Goal: Task Accomplishment & Management: Complete application form

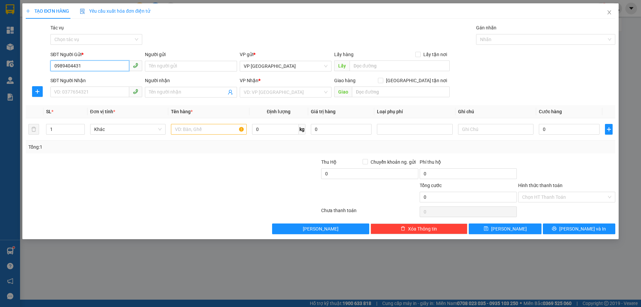
click at [86, 67] on input "0989404431" at bounding box center [89, 65] width 79 height 11
click at [86, 66] on input "0989404431" at bounding box center [89, 65] width 79 height 11
type input "0989404431"
click at [91, 91] on input "SĐT Người Nhận" at bounding box center [89, 92] width 79 height 11
paste input "0989404431"
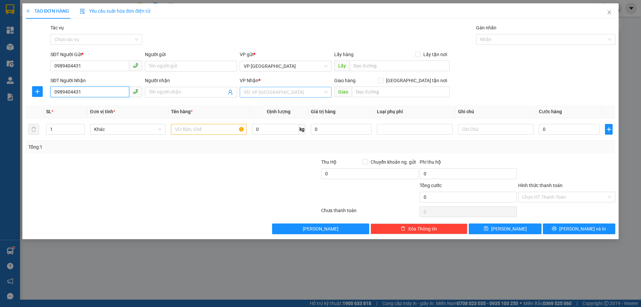
type input "0989404431"
click at [250, 89] on input "search" at bounding box center [283, 92] width 79 height 10
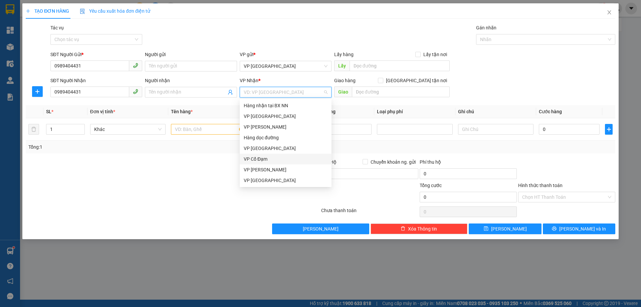
click at [275, 159] on div "VP Cổ Đạm" at bounding box center [286, 158] width 84 height 7
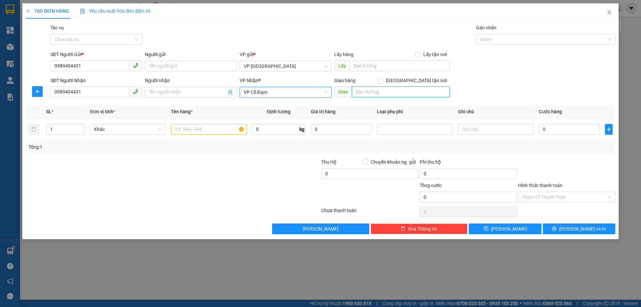
drag, startPoint x: 368, startPoint y: 95, endPoint x: 370, endPoint y: 98, distance: 4.4
click at [369, 95] on input "text" at bounding box center [401, 92] width 98 height 11
type input "[PERSON_NAME]"
click at [285, 180] on div at bounding box center [271, 169] width 99 height 23
click at [190, 133] on input "text" at bounding box center [209, 129] width 76 height 11
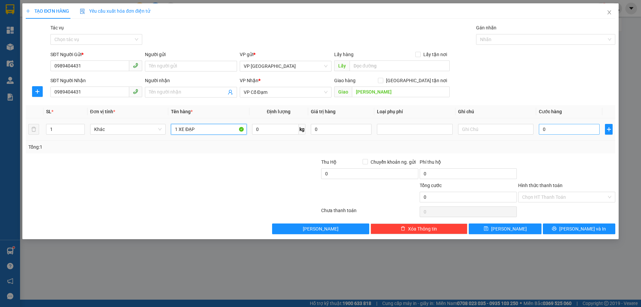
type input "1 XE ĐẠP"
click at [563, 130] on input "0" at bounding box center [569, 129] width 61 height 11
type input "1"
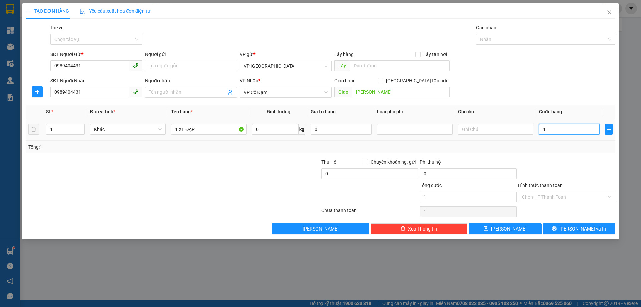
type input "10"
type input "100"
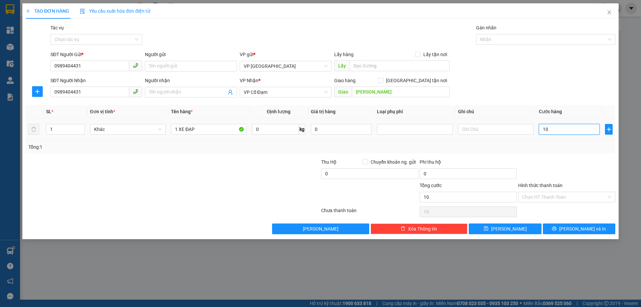
type input "100"
click at [562, 142] on div "Tổng: 1" at bounding box center [321, 147] width 590 height 13
type input "100.000"
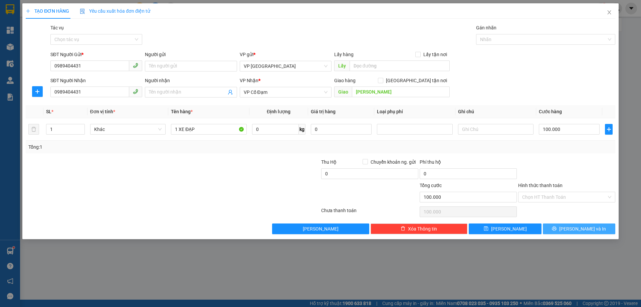
click at [561, 227] on button "[PERSON_NAME] và In" at bounding box center [579, 229] width 73 height 11
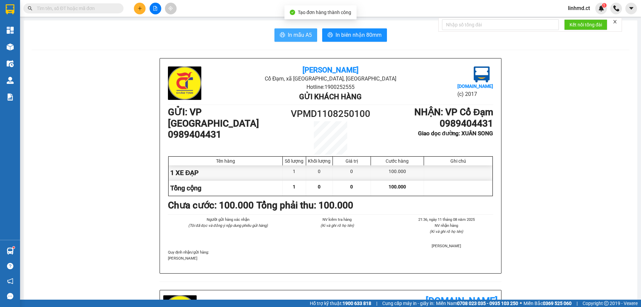
click at [280, 33] on icon "printer" at bounding box center [282, 34] width 5 height 5
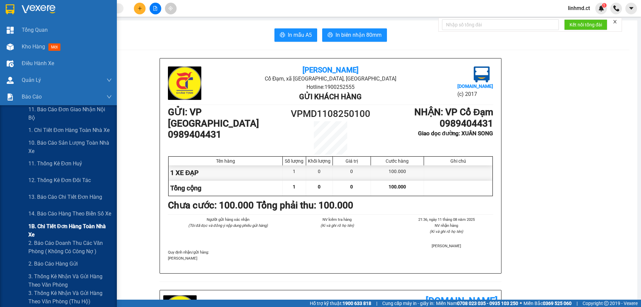
click at [38, 227] on span "1B. Chi tiết đơn hàng toàn nhà xe" at bounding box center [70, 230] width 84 height 17
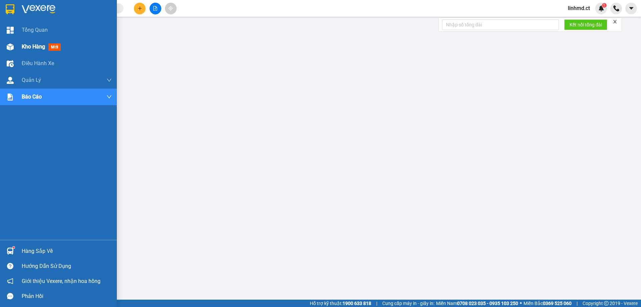
click at [12, 47] on img at bounding box center [10, 46] width 7 height 7
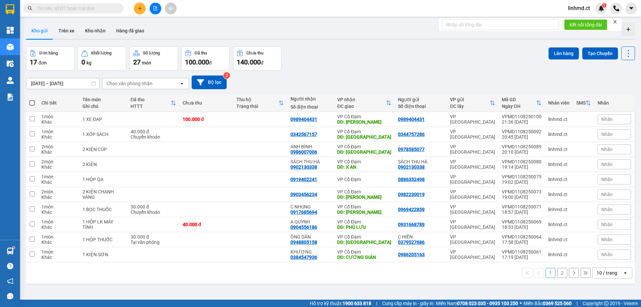
click at [32, 103] on span at bounding box center [31, 102] width 5 height 5
click at [32, 100] on input "checkbox" at bounding box center [32, 100] width 0 height 0
checkbox input "true"
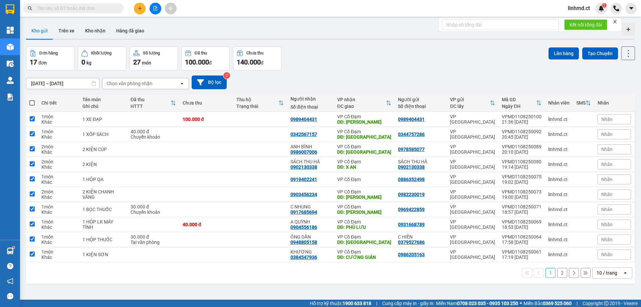
checkbox input "true"
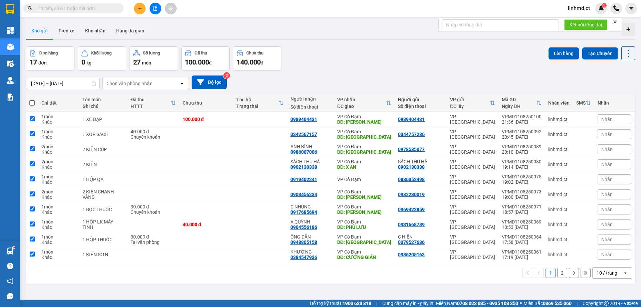
checkbox input "true"
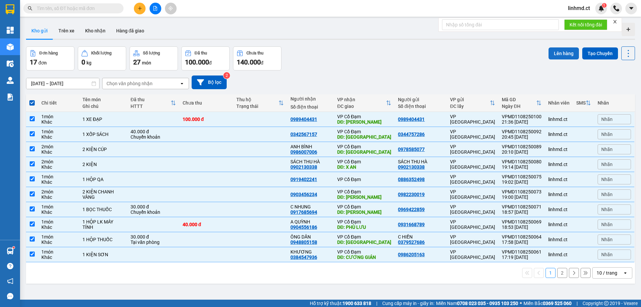
click at [557, 52] on button "Lên hàng" at bounding box center [564, 53] width 30 height 12
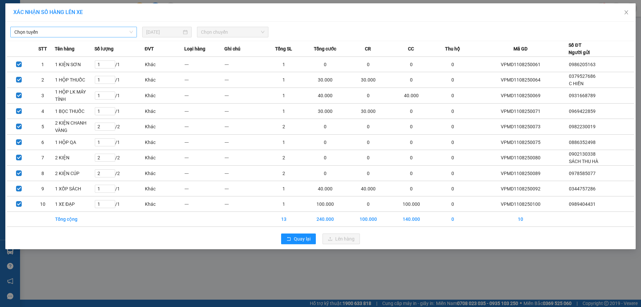
click at [112, 33] on span "Chọn tuyến" at bounding box center [73, 32] width 119 height 10
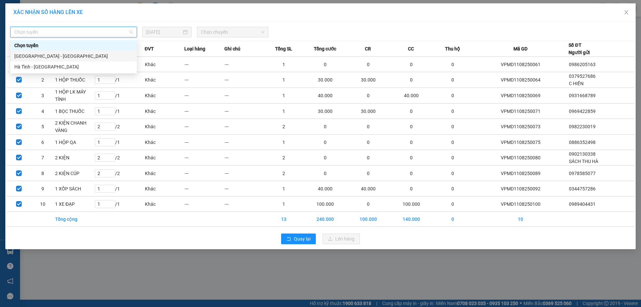
click at [101, 55] on div "[GEOGRAPHIC_DATA] - [GEOGRAPHIC_DATA]" at bounding box center [73, 55] width 119 height 7
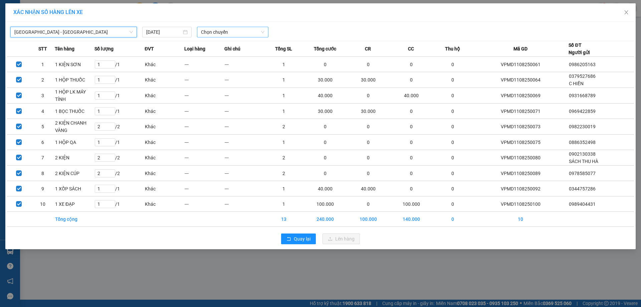
click at [226, 31] on span "Chọn chuyến" at bounding box center [232, 32] width 63 height 10
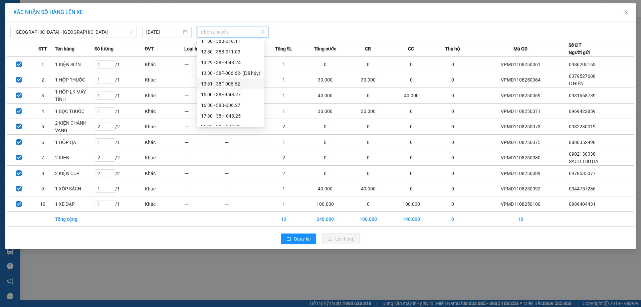
scroll to position [64, 0]
click at [223, 109] on div "21:30 - 38F-006.51" at bounding box center [230, 109] width 59 height 7
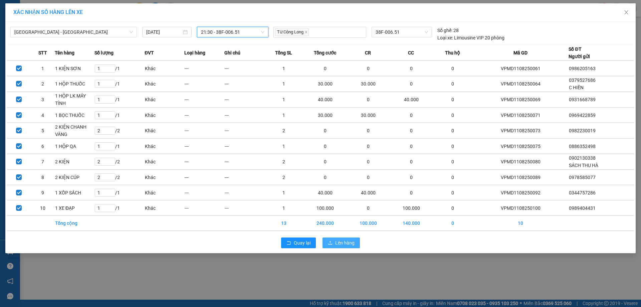
click at [341, 242] on span "Lên hàng" at bounding box center [344, 242] width 19 height 7
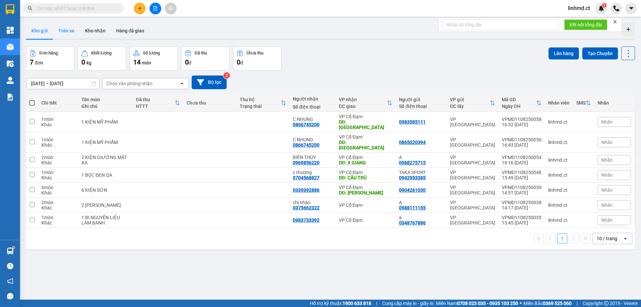
click at [63, 27] on button "Trên xe" at bounding box center [66, 31] width 27 height 16
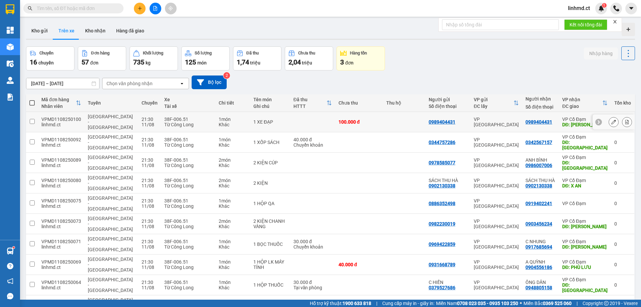
click at [625, 120] on icon at bounding box center [627, 122] width 5 height 5
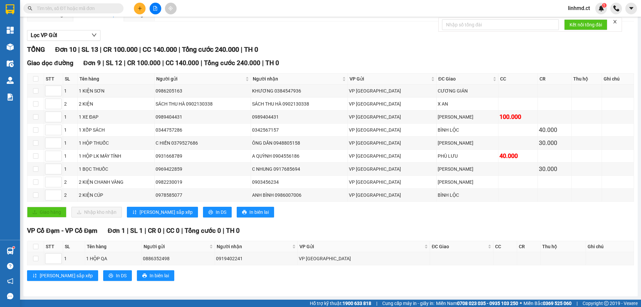
scroll to position [27, 0]
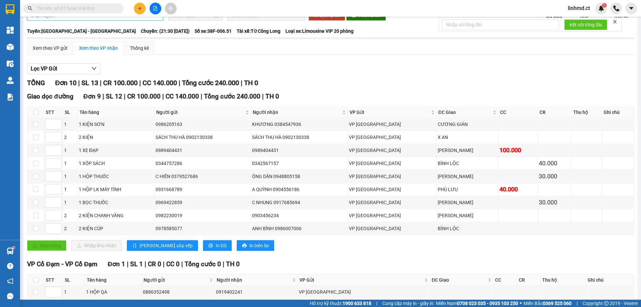
click at [51, 43] on div "Xem theo VP gửi" at bounding box center [50, 47] width 46 height 13
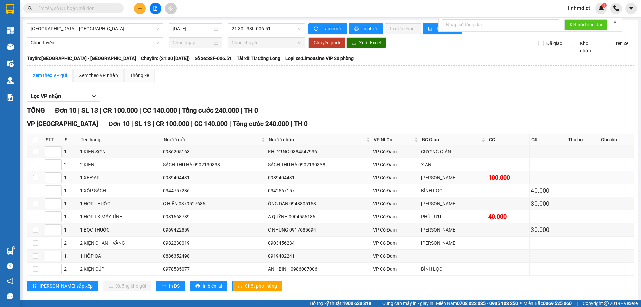
scroll to position [10, 0]
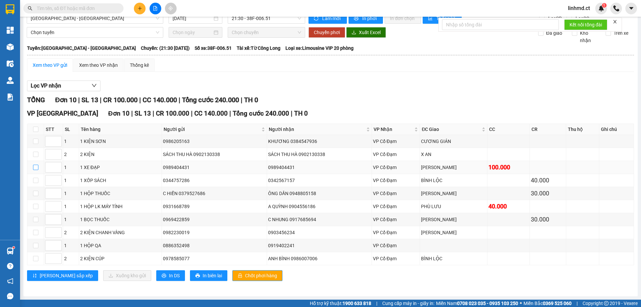
click at [33, 168] on input "checkbox" at bounding box center [35, 167] width 5 height 5
checkbox input "true"
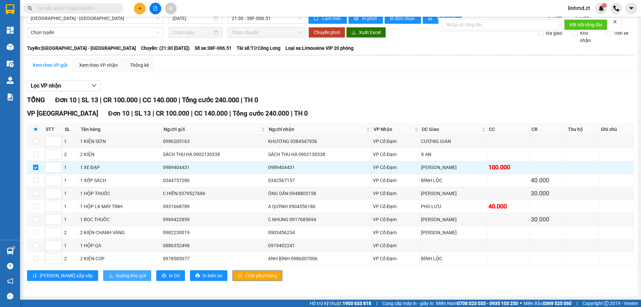
click at [116, 276] on span "Xuống kho gửi" at bounding box center [131, 275] width 30 height 7
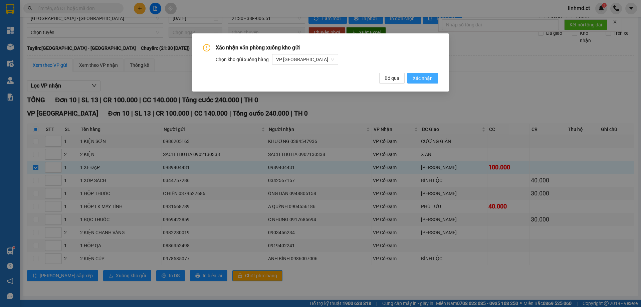
click at [417, 79] on span "Xác nhận" at bounding box center [423, 78] width 20 height 7
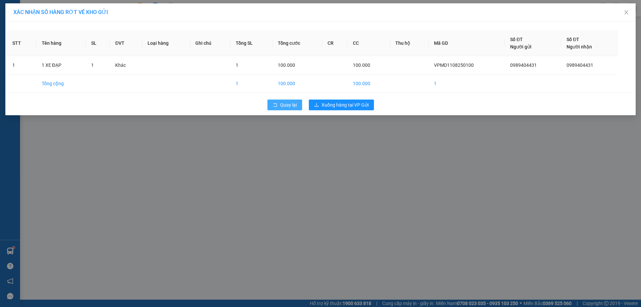
click at [283, 106] on span "Quay lại" at bounding box center [288, 104] width 17 height 7
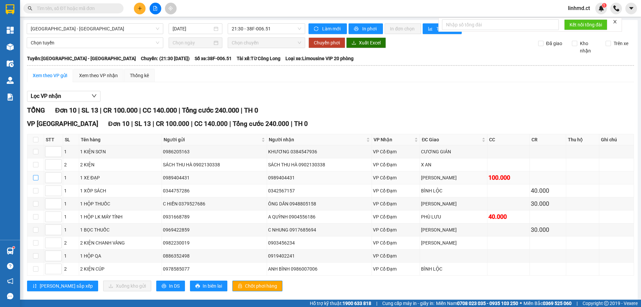
click at [35, 178] on input "checkbox" at bounding box center [35, 177] width 5 height 5
checkbox input "true"
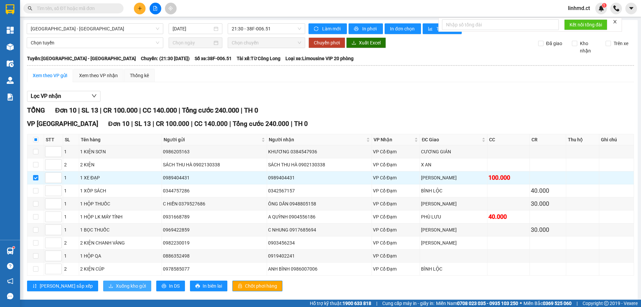
click at [116, 287] on span "Xuống kho gửi" at bounding box center [131, 285] width 30 height 7
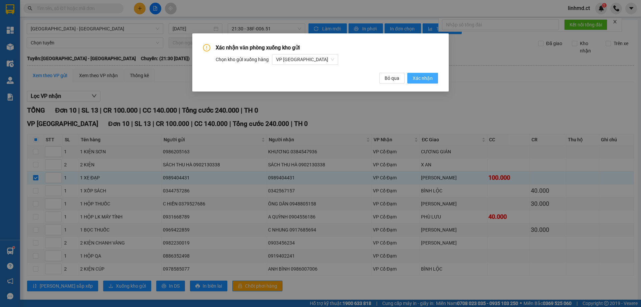
click at [418, 75] on span "Xác nhận" at bounding box center [423, 78] width 20 height 7
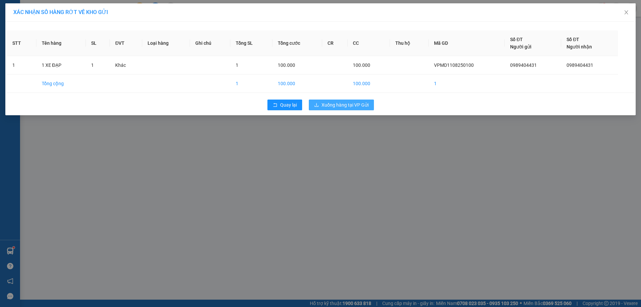
click at [356, 108] on span "Xuống hàng tại VP Gửi" at bounding box center [345, 104] width 47 height 7
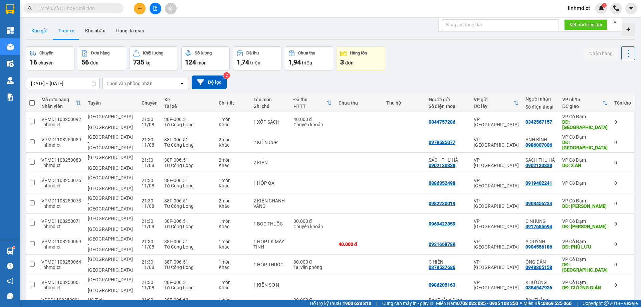
click at [39, 28] on button "Kho gửi" at bounding box center [39, 31] width 27 height 16
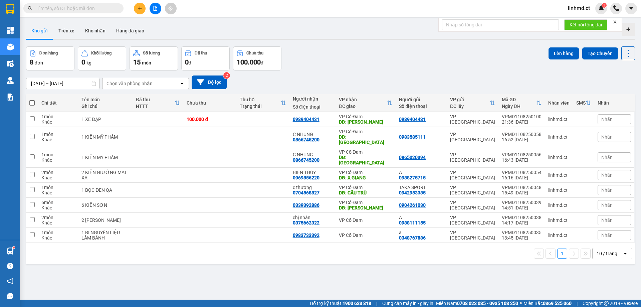
click at [31, 102] on span at bounding box center [31, 102] width 5 height 5
click at [32, 100] on input "checkbox" at bounding box center [32, 100] width 0 height 0
checkbox input "true"
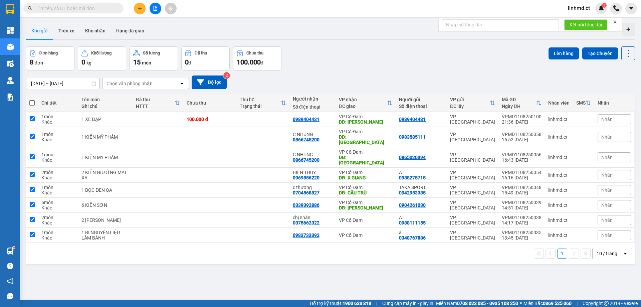
checkbox input "true"
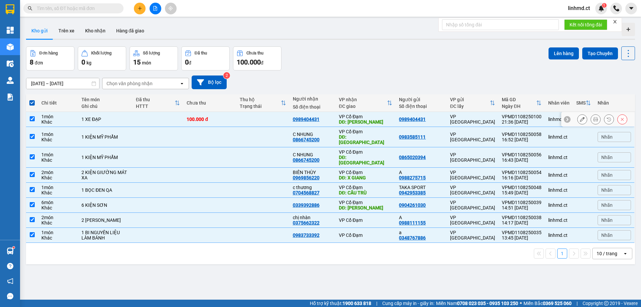
click at [31, 119] on input "checkbox" at bounding box center [32, 118] width 5 height 5
checkbox input "false"
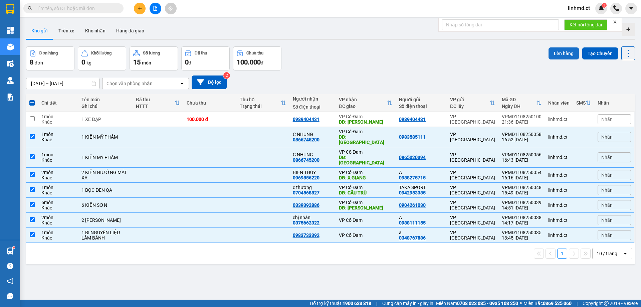
click at [563, 52] on button "Lên hàng" at bounding box center [564, 53] width 30 height 12
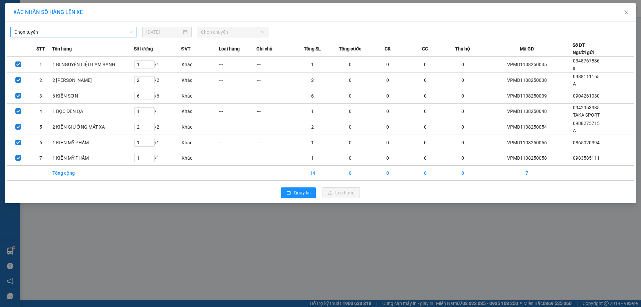
click at [99, 34] on span "Chọn tuyến" at bounding box center [73, 32] width 119 height 10
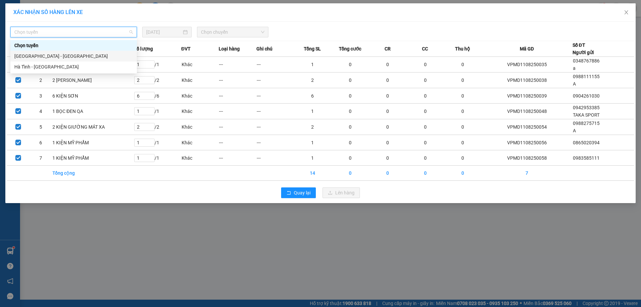
click at [95, 57] on div "[GEOGRAPHIC_DATA] - [GEOGRAPHIC_DATA]" at bounding box center [73, 55] width 119 height 7
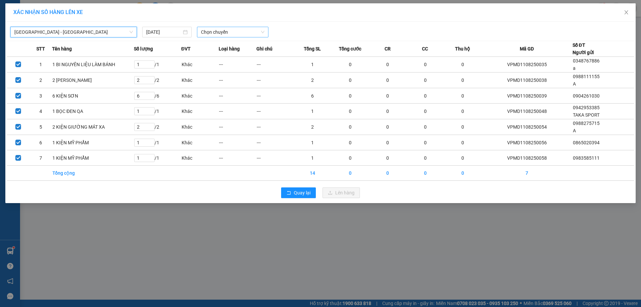
click at [237, 35] on span "Chọn chuyến" at bounding box center [232, 32] width 63 height 10
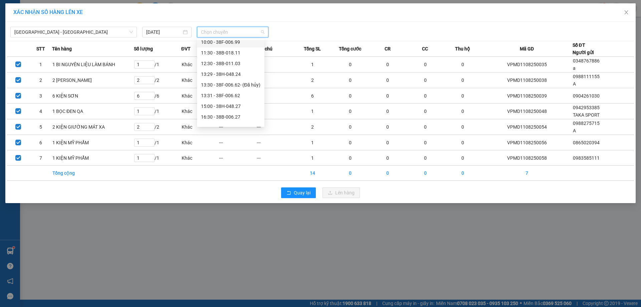
scroll to position [64, 0]
click at [230, 111] on div "21:30 - 38F-006.51" at bounding box center [230, 109] width 59 height 7
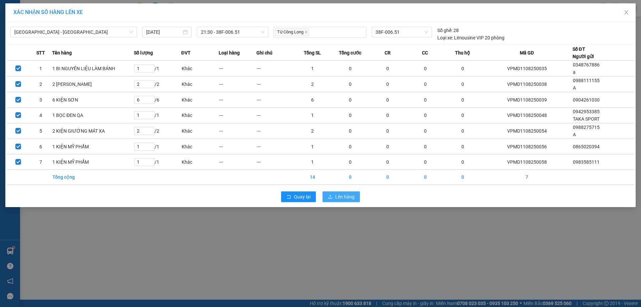
click at [347, 192] on button "Lên hàng" at bounding box center [341, 196] width 37 height 11
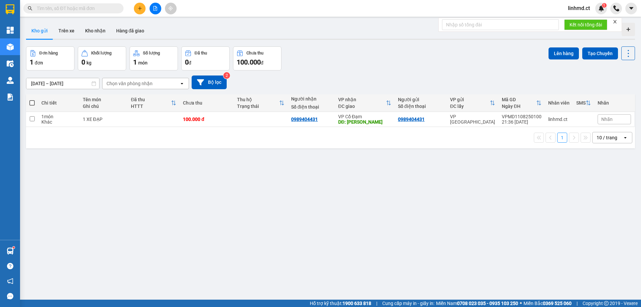
click at [140, 12] on button at bounding box center [140, 9] width 12 height 12
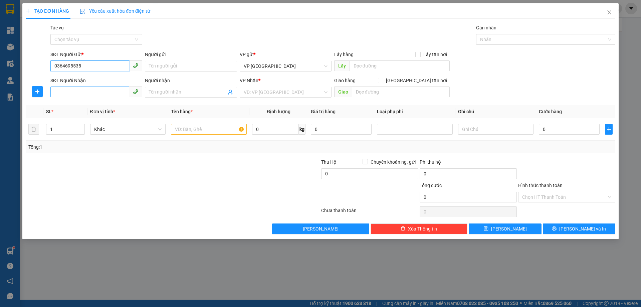
type input "0364695535"
click at [87, 90] on input "SĐT Người Nhận" at bounding box center [89, 92] width 79 height 11
type input "0337335827"
click at [81, 105] on div "0337335827" at bounding box center [96, 105] width 84 height 7
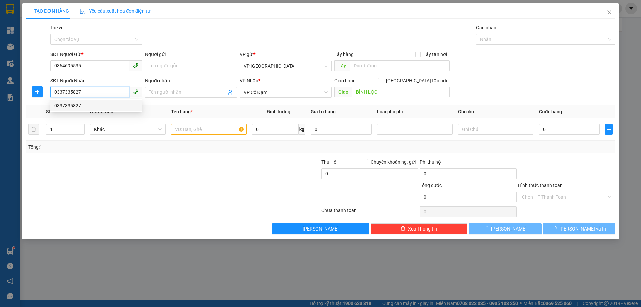
type input "BÌNH LỘC"
type input "280.000"
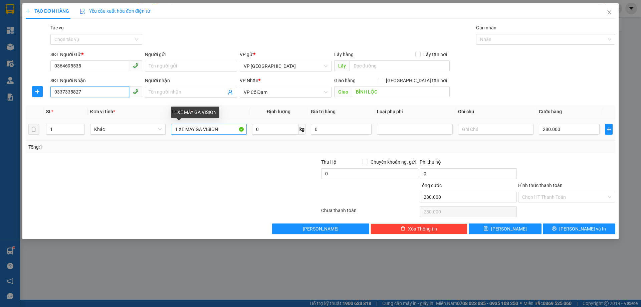
type input "0337335827"
drag, startPoint x: 223, startPoint y: 128, endPoint x: 178, endPoint y: 128, distance: 44.1
click at [178, 128] on input "1 XE MÁY GA VISION" at bounding box center [209, 129] width 76 height 11
type input "1 NỆM"
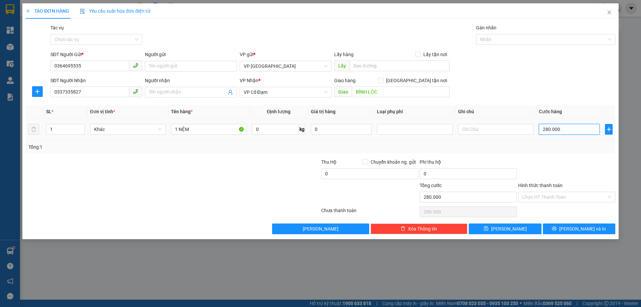
click at [572, 125] on input "280.000" at bounding box center [569, 129] width 61 height 11
type input "0"
type input "1"
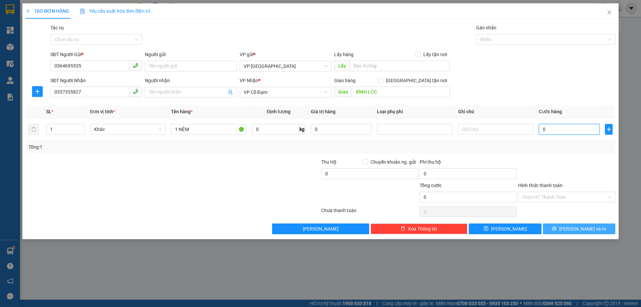
type input "1"
type input "01"
type input "15"
type input "015"
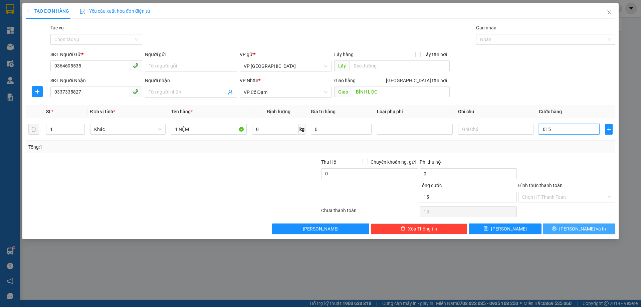
type input "150"
type input "0.150"
type input "150.000"
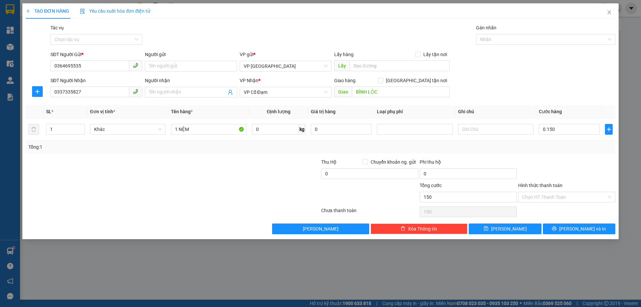
type input "150.000"
click at [573, 146] on div "Tổng: 1" at bounding box center [320, 146] width 585 height 7
click at [557, 227] on icon "printer" at bounding box center [554, 228] width 5 height 5
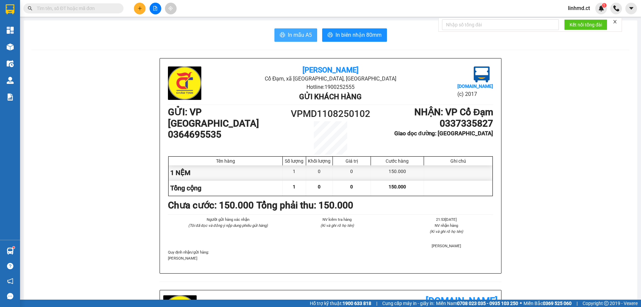
click at [292, 28] on button "In mẫu A5" at bounding box center [296, 34] width 43 height 13
